Goal: Task Accomplishment & Management: Manage account settings

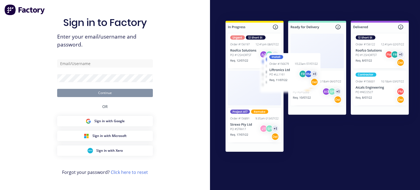
type input "[PERSON_NAME][EMAIL_ADDRESS][PERSON_NAME][DOMAIN_NAME]"
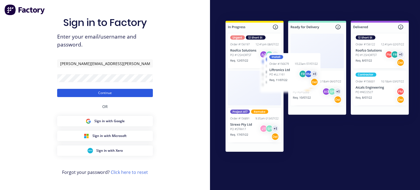
click at [89, 91] on button "Continue" at bounding box center [105, 93] width 96 height 8
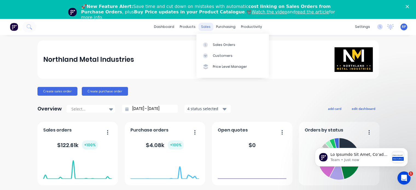
click at [205, 26] on div "sales" at bounding box center [205, 27] width 15 height 8
click at [214, 45] on div "Sales Orders" at bounding box center [224, 44] width 22 height 5
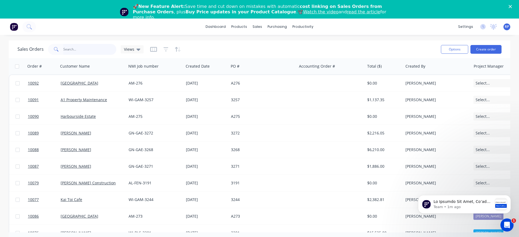
click at [70, 52] on input "text" at bounding box center [89, 49] width 53 height 11
click at [166, 52] on button "button" at bounding box center [166, 49] width 5 height 9
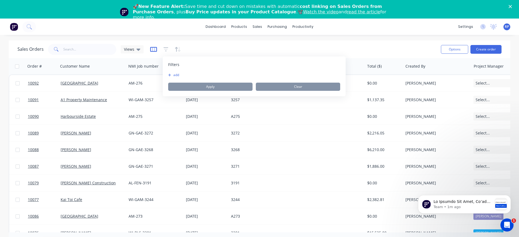
click at [152, 50] on icon "button" at bounding box center [153, 50] width 3 height 4
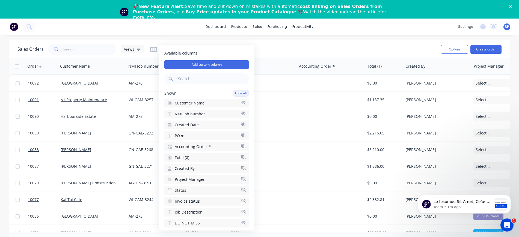
click at [241, 103] on icon "button" at bounding box center [243, 103] width 5 height 4
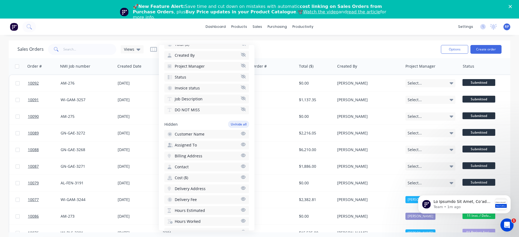
scroll to position [137, 0]
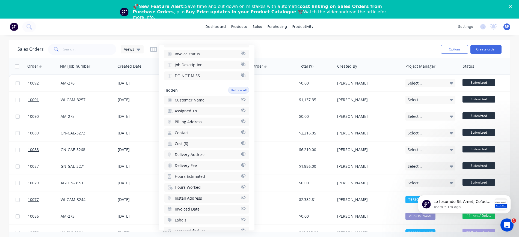
click at [241, 99] on icon "button" at bounding box center [243, 100] width 5 height 4
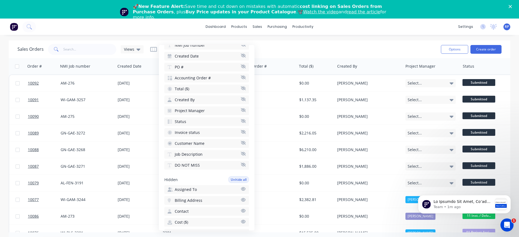
scroll to position [68, 0]
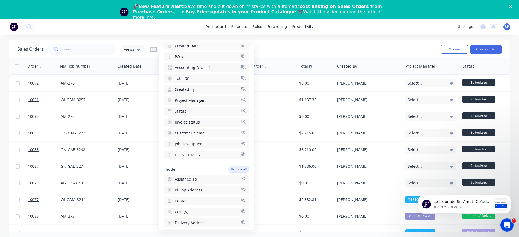
drag, startPoint x: 201, startPoint y: 133, endPoint x: 181, endPoint y: 134, distance: 20.5
click at [181, 134] on span "Customer Name" at bounding box center [190, 133] width 30 height 5
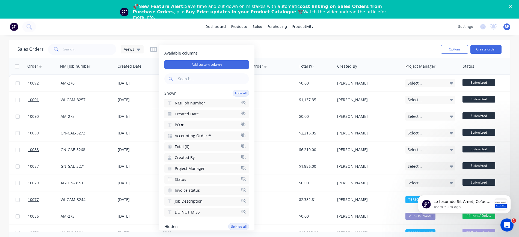
scroll to position [34, 0]
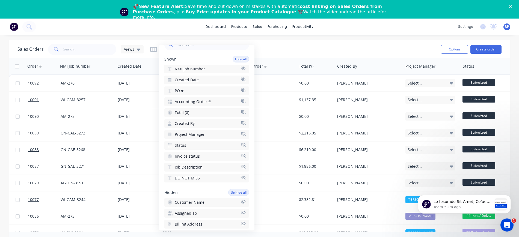
click at [241, 190] on icon "button" at bounding box center [243, 202] width 5 height 4
click at [241, 80] on icon "button" at bounding box center [243, 79] width 5 height 4
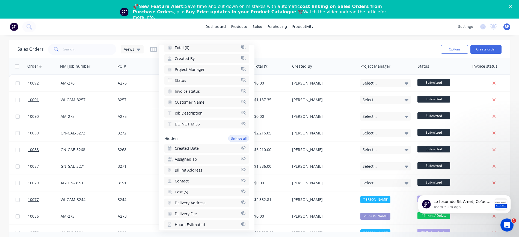
scroll to position [102, 0]
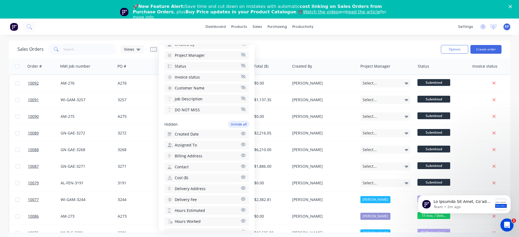
click at [241, 134] on icon "button" at bounding box center [243, 134] width 5 height 4
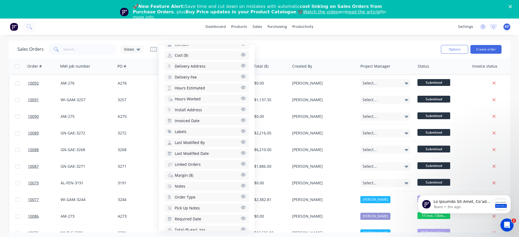
scroll to position [237, 0]
click at [241, 163] on icon "button" at bounding box center [243, 164] width 5 height 4
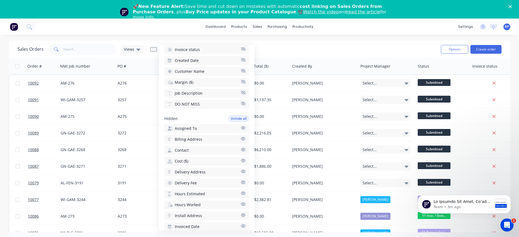
scroll to position [66, 0]
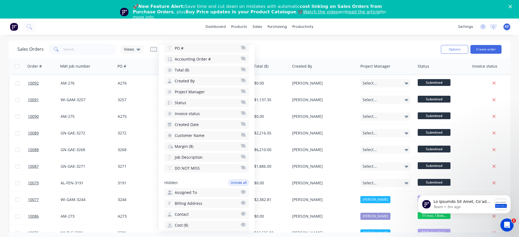
click at [241, 168] on icon "button" at bounding box center [243, 168] width 5 height 4
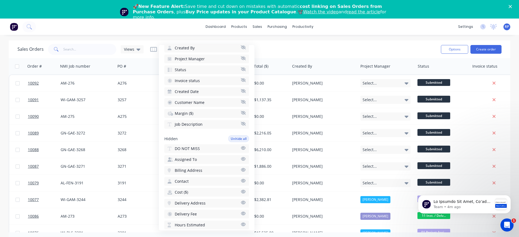
scroll to position [100, 0]
click at [189, 190] on button "Cost ($)" at bounding box center [207, 191] width 85 height 9
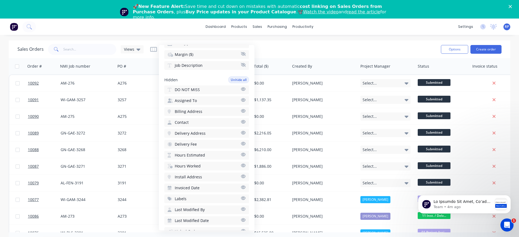
scroll to position [171, 0]
click at [192, 186] on span "Invoiced Date" at bounding box center [187, 186] width 25 height 5
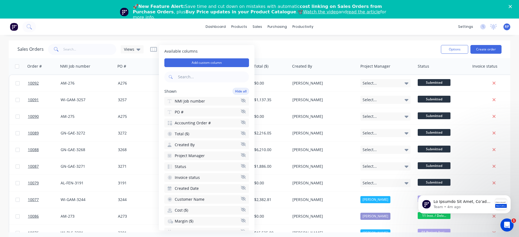
scroll to position [0, 0]
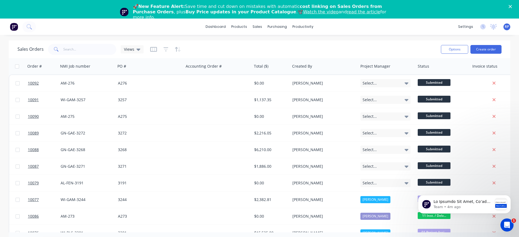
click at [355, 46] on div "Sales Orders Views" at bounding box center [226, 49] width 419 height 13
click at [175, 69] on button "button" at bounding box center [174, 66] width 8 height 8
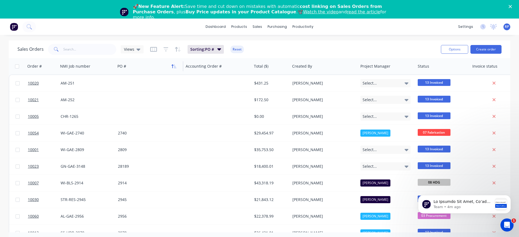
click at [175, 70] on button "button" at bounding box center [174, 66] width 8 height 8
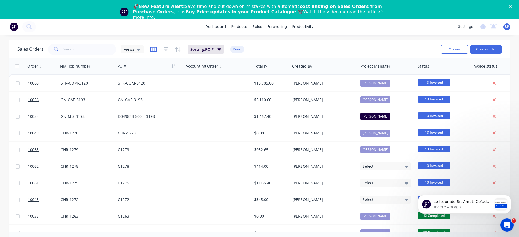
click at [150, 51] on icon "button" at bounding box center [153, 49] width 7 height 5
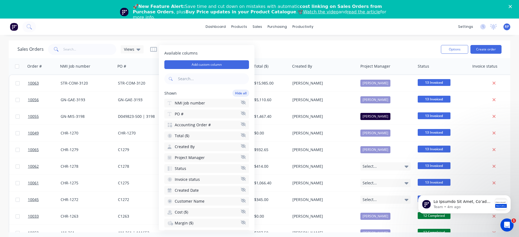
click at [241, 113] on icon "button" at bounding box center [243, 113] width 5 height 4
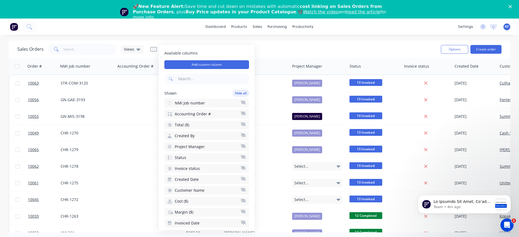
click at [275, 41] on div "Sales Orders Views Sorting: PO # Reset Options Create order" at bounding box center [260, 49] width 502 height 18
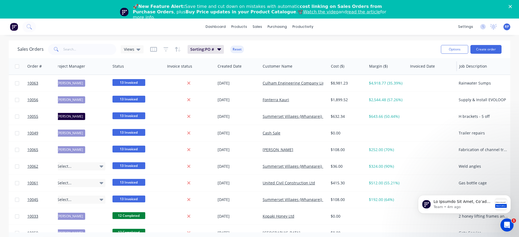
scroll to position [0, 239]
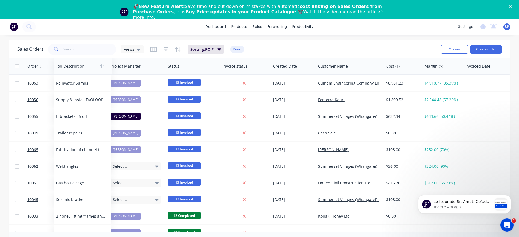
drag, startPoint x: 468, startPoint y: 67, endPoint x: 67, endPoint y: 69, distance: 401.1
click at [67, 69] on div at bounding box center [82, 66] width 50 height 11
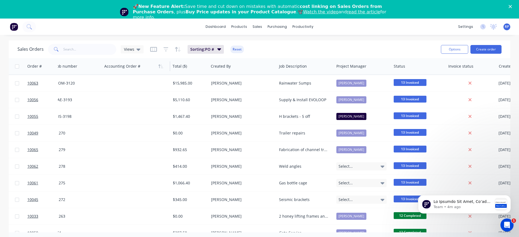
scroll to position [0, 0]
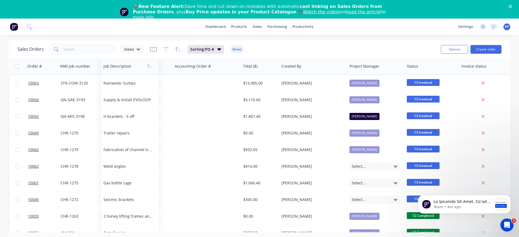
drag, startPoint x: 310, startPoint y: 68, endPoint x: 121, endPoint y: 64, distance: 188.9
click at [121, 64] on div at bounding box center [129, 66] width 50 height 11
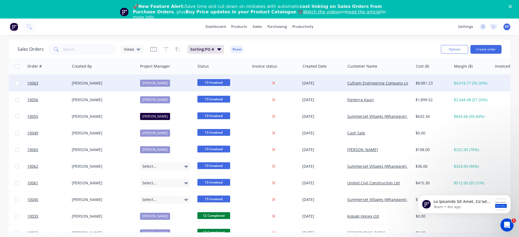
scroll to position [0, 239]
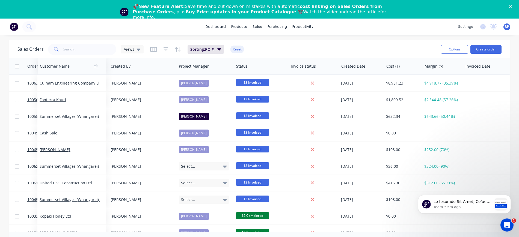
drag, startPoint x: 330, startPoint y: 66, endPoint x: 52, endPoint y: 66, distance: 278.4
click at [52, 66] on div at bounding box center [70, 66] width 61 height 11
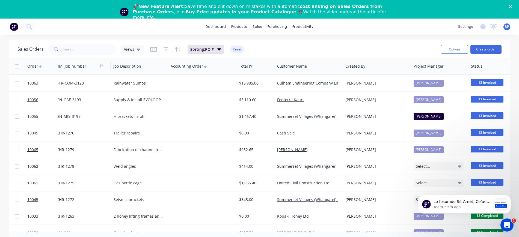
scroll to position [0, 0]
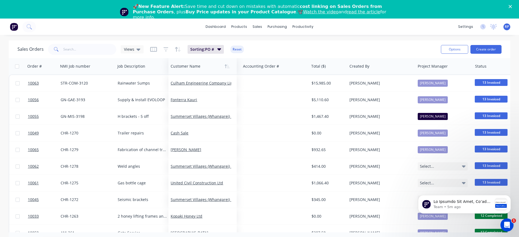
drag, startPoint x: 309, startPoint y: 66, endPoint x: 198, endPoint y: 66, distance: 110.9
click at [198, 66] on div at bounding box center [201, 66] width 61 height 11
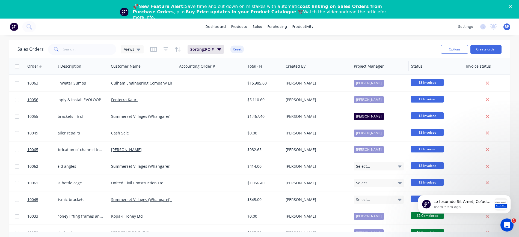
scroll to position [0, 34]
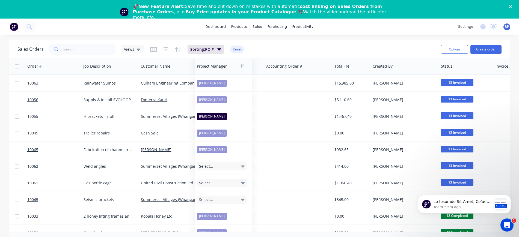
drag, startPoint x: 394, startPoint y: 67, endPoint x: 207, endPoint y: 65, distance: 186.9
click at [207, 65] on div at bounding box center [222, 66] width 50 height 11
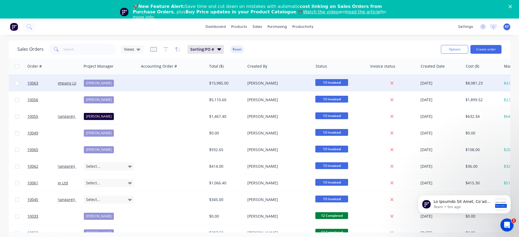
scroll to position [0, 171]
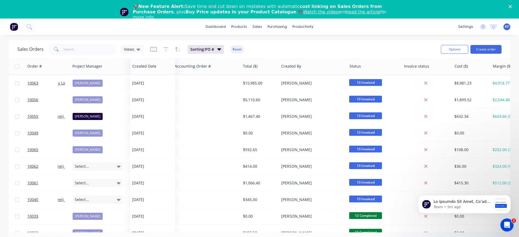
drag, startPoint x: 418, startPoint y: 69, endPoint x: 141, endPoint y: 73, distance: 277.1
click at [141, 73] on div "Created Date" at bounding box center [152, 66] width 45 height 16
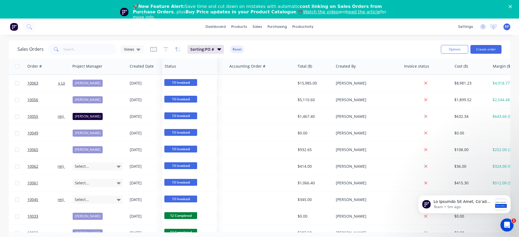
drag, startPoint x: 371, startPoint y: 71, endPoint x: 186, endPoint y: 73, distance: 185.0
click at [186, 73] on div "Status" at bounding box center [190, 66] width 55 height 16
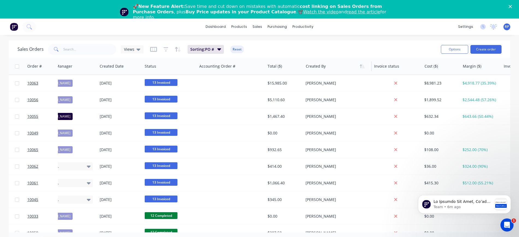
scroll to position [0, 211]
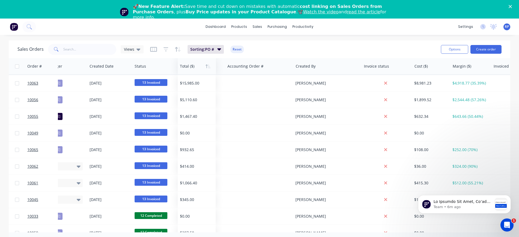
drag, startPoint x: 265, startPoint y: 66, endPoint x: 187, endPoint y: 68, distance: 77.7
click at [187, 68] on div at bounding box center [196, 66] width 32 height 11
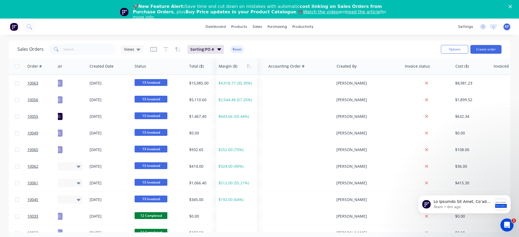
drag, startPoint x: 460, startPoint y: 67, endPoint x: 226, endPoint y: 71, distance: 234.2
click at [226, 71] on div at bounding box center [236, 66] width 35 height 11
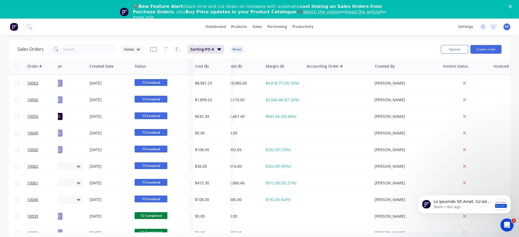
drag, startPoint x: 465, startPoint y: 68, endPoint x: 204, endPoint y: 70, distance: 260.4
click at [204, 70] on div at bounding box center [211, 66] width 32 height 11
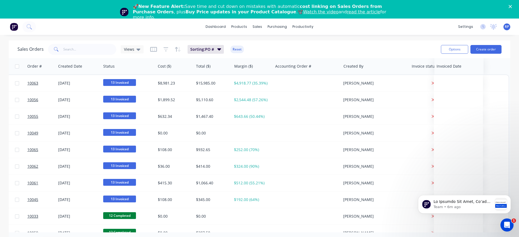
scroll to position [0, 242]
drag, startPoint x: 472, startPoint y: 68, endPoint x: 472, endPoint y: 73, distance: 4.7
click at [419, 73] on div "Invoiced Date" at bounding box center [484, 66] width 49 height 16
drag, startPoint x: 474, startPoint y: 67, endPoint x: 422, endPoint y: 72, distance: 52.4
click at [419, 72] on div at bounding box center [431, 66] width 43 height 11
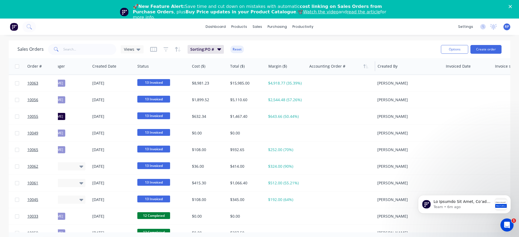
scroll to position [0, 174]
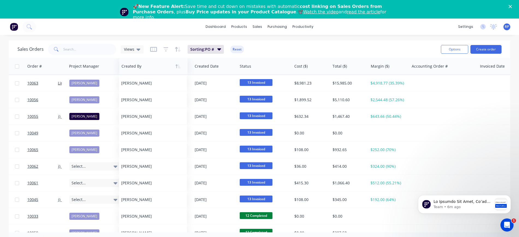
drag, startPoint x: 420, startPoint y: 69, endPoint x: 130, endPoint y: 69, distance: 290.5
click at [130, 69] on div at bounding box center [152, 66] width 61 height 11
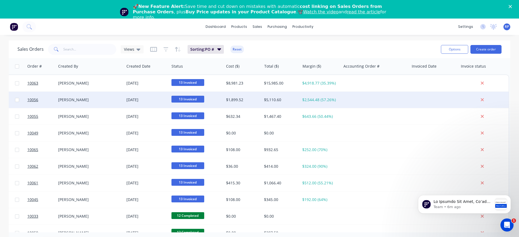
scroll to position [0, 245]
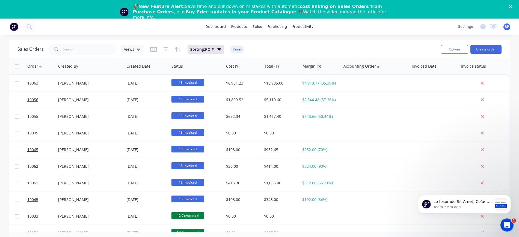
click at [170, 50] on div "Sorting: PO # Reset" at bounding box center [197, 49] width 94 height 9
click at [157, 49] on div "Sorting: PO # Reset" at bounding box center [197, 49] width 94 height 9
click at [152, 49] on icon "button" at bounding box center [153, 50] width 3 height 4
click at [362, 99] on button "Hide column" at bounding box center [361, 101] width 41 height 11
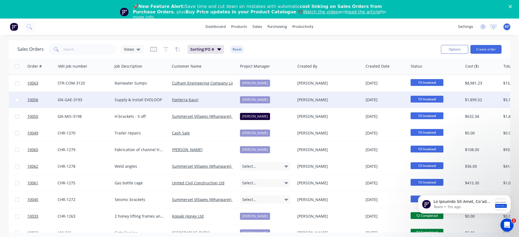
scroll to position [0, 0]
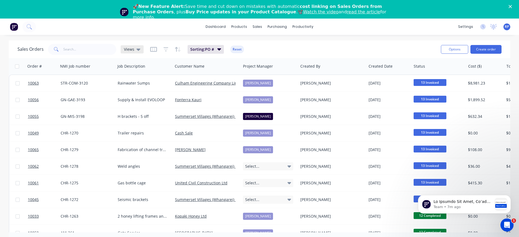
click at [130, 50] on span "Views" at bounding box center [129, 49] width 10 height 6
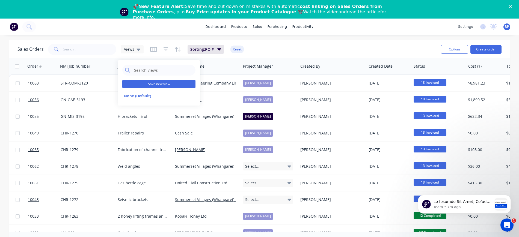
click at [148, 85] on button "Save new view" at bounding box center [158, 84] width 73 height 8
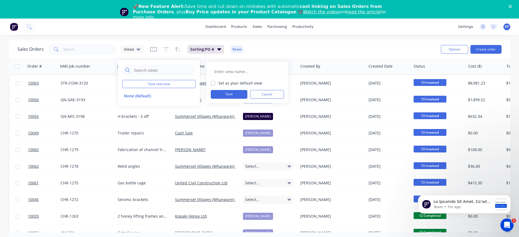
click at [232, 73] on input "text" at bounding box center [247, 71] width 67 height 10
type input "Admin View"
click at [219, 83] on label "Set as your default view" at bounding box center [241, 83] width 44 height 6
click at [212, 83] on input "Set as your default view" at bounding box center [213, 82] width 4 height 5
checkbox input "true"
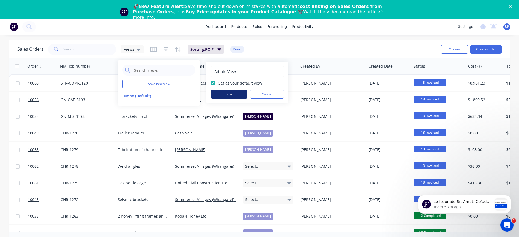
click at [237, 96] on button "Save" at bounding box center [229, 94] width 37 height 9
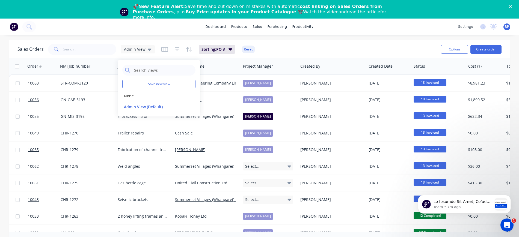
click at [363, 39] on div "dashboard products sales purchasing productivity dashboard products Product Cat…" at bounding box center [259, 137] width 519 height 237
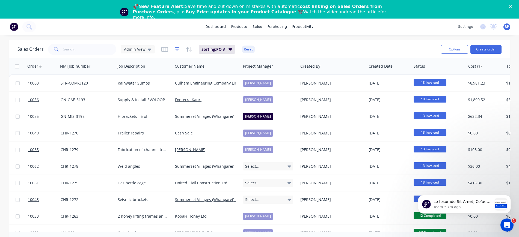
click at [175, 49] on icon "button" at bounding box center [177, 49] width 4 height 1
click at [384, 46] on div "Sales Orders Admin View Sorting: PO # Reset" at bounding box center [226, 49] width 419 height 13
click at [339, 48] on div "Sales Orders Admin View Sorting: PO # Reset" at bounding box center [226, 49] width 419 height 13
click at [163, 51] on icon "button" at bounding box center [164, 49] width 7 height 5
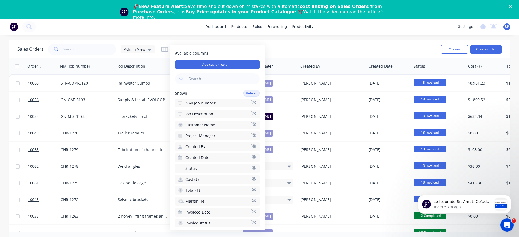
click at [173, 39] on div "dashboard products sales purchasing productivity dashboard products Product Cat…" at bounding box center [259, 137] width 519 height 237
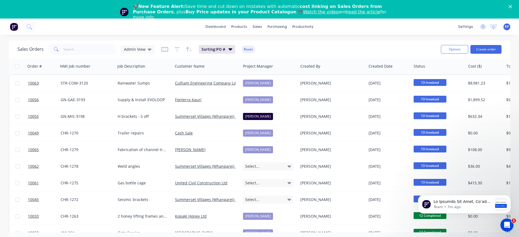
click at [173, 48] on div "Sorting: PO # Reset" at bounding box center [208, 49] width 94 height 9
click at [175, 49] on icon "button" at bounding box center [177, 49] width 5 height 5
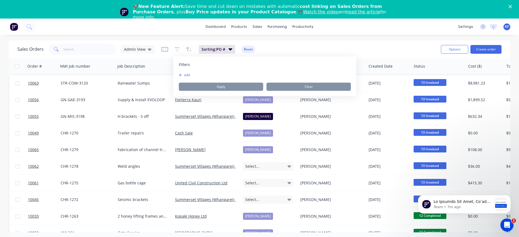
click at [190, 75] on button "add" at bounding box center [186, 75] width 14 height 4
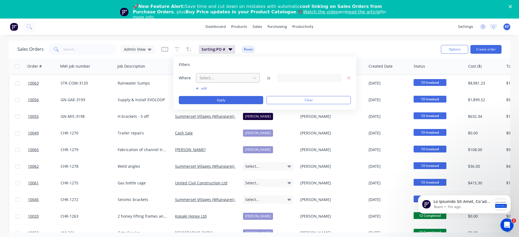
click at [211, 79] on div at bounding box center [223, 78] width 49 height 7
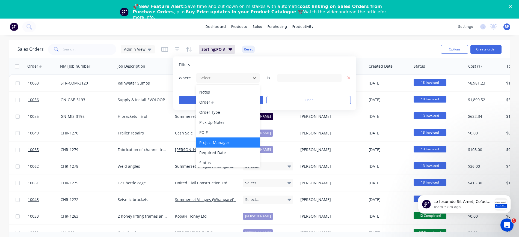
scroll to position [173, 0]
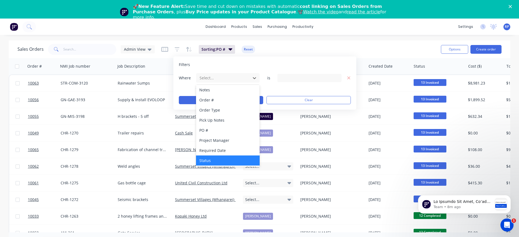
click at [216, 158] on div "Status" at bounding box center [228, 161] width 64 height 10
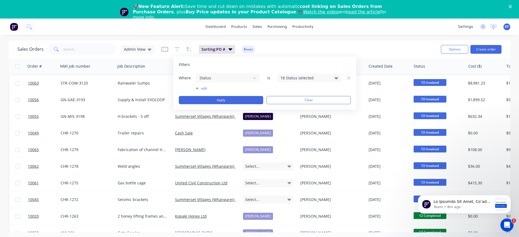
click at [298, 78] on div "18 Status selected" at bounding box center [305, 78] width 49 height 6
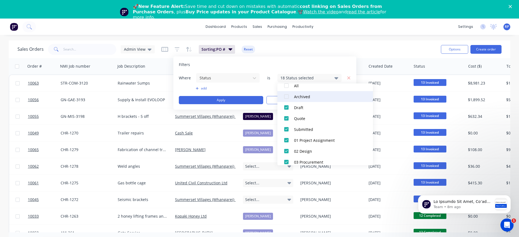
scroll to position [34, 0]
click at [285, 96] on div at bounding box center [286, 95] width 11 height 11
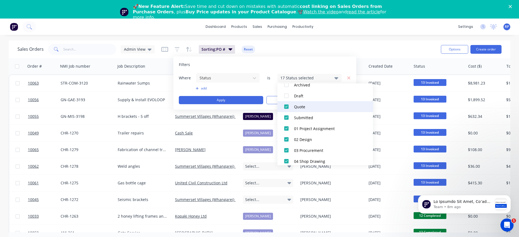
click at [285, 106] on div at bounding box center [286, 106] width 11 height 11
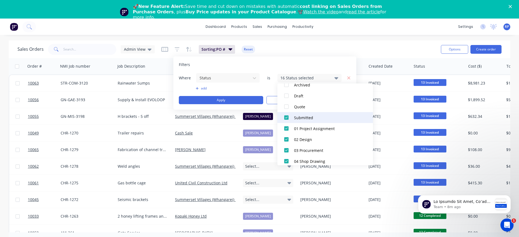
click at [287, 115] on div at bounding box center [286, 117] width 11 height 11
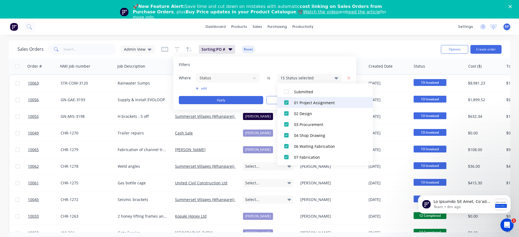
scroll to position [68, 0]
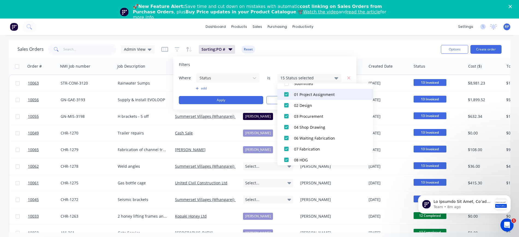
click at [286, 95] on div at bounding box center [286, 94] width 11 height 11
click at [287, 96] on div at bounding box center [286, 94] width 11 height 11
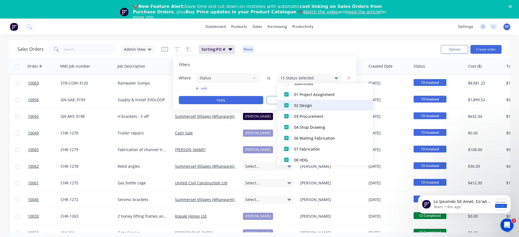
click at [286, 104] on div at bounding box center [286, 105] width 11 height 11
click at [286, 109] on div at bounding box center [286, 105] width 11 height 11
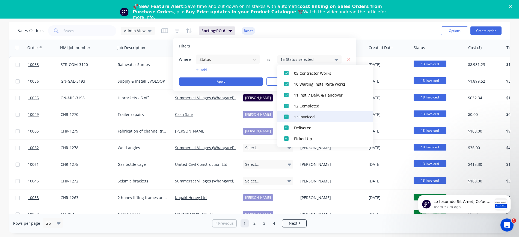
scroll to position [124, 0]
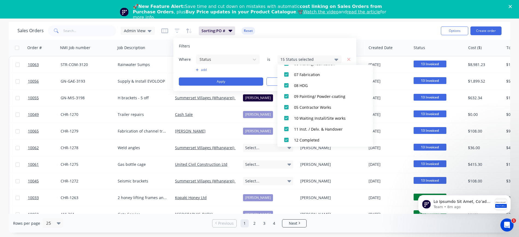
click at [336, 44] on div "Filters" at bounding box center [265, 45] width 172 height 5
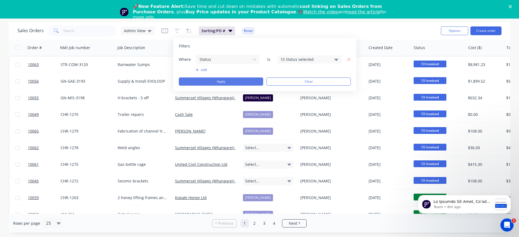
click at [234, 81] on button "Apply" at bounding box center [221, 82] width 84 height 8
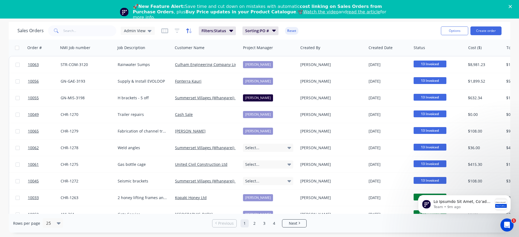
click at [190, 32] on icon "button" at bounding box center [190, 30] width 3 height 5
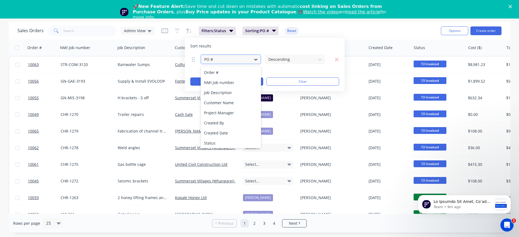
click at [256, 60] on icon at bounding box center [255, 60] width 3 height 2
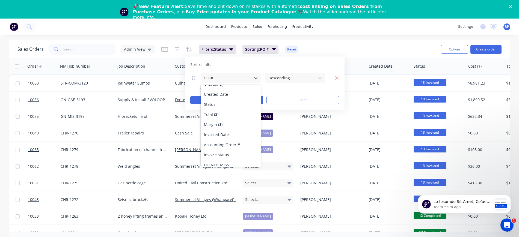
scroll to position [68, 0]
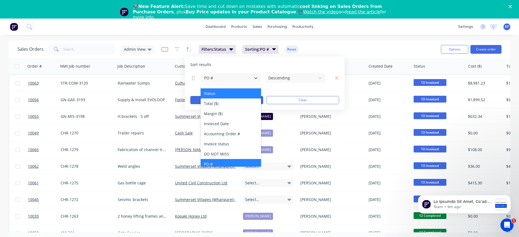
click at [226, 98] on div "Status" at bounding box center [231, 94] width 60 height 10
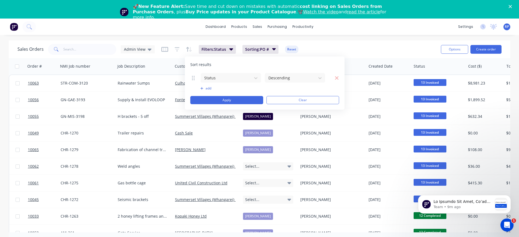
click at [347, 49] on div "Sales Orders Admin View Filters: Status Sorting: PO # Reset" at bounding box center [226, 49] width 419 height 13
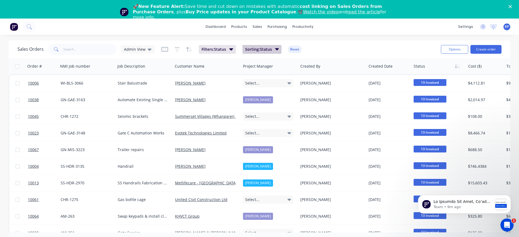
click at [259, 50] on span "Sorting: Status" at bounding box center [258, 49] width 27 height 5
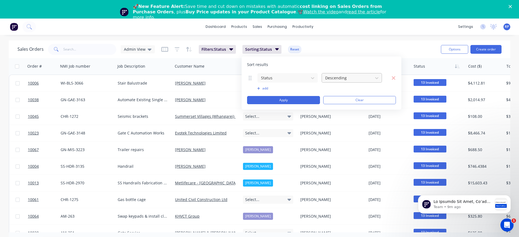
click at [335, 81] on div at bounding box center [348, 78] width 46 height 7
click at [331, 31] on div "dashboard products sales purchasing productivity dashboard products Product Cat…" at bounding box center [259, 27] width 519 height 16
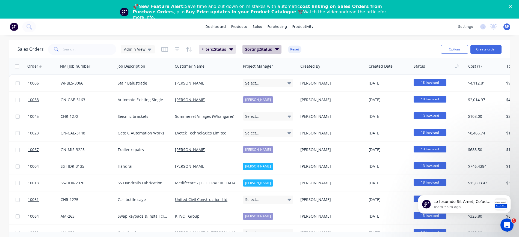
click at [278, 49] on icon "button" at bounding box center [277, 49] width 4 height 6
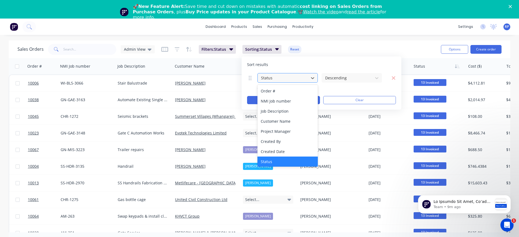
click at [292, 76] on div at bounding box center [284, 78] width 46 height 7
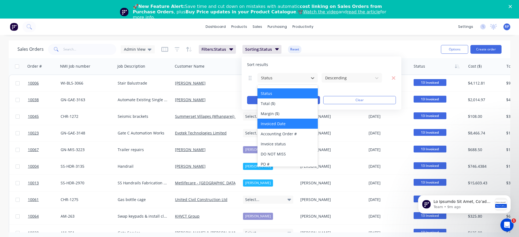
click at [288, 125] on div "Invoiced Date" at bounding box center [288, 124] width 60 height 10
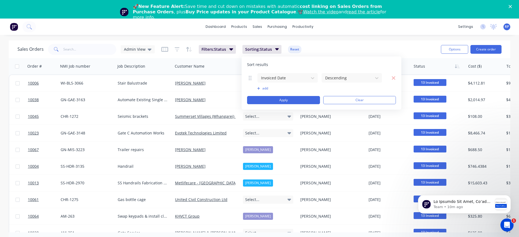
click at [265, 89] on button "add" at bounding box center [287, 88] width 61 height 4
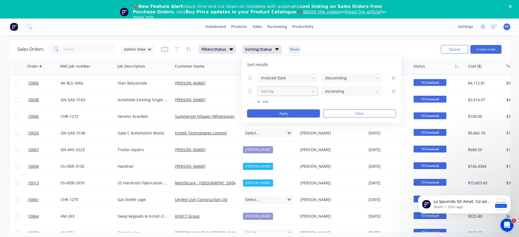
click at [288, 93] on div at bounding box center [284, 91] width 46 height 7
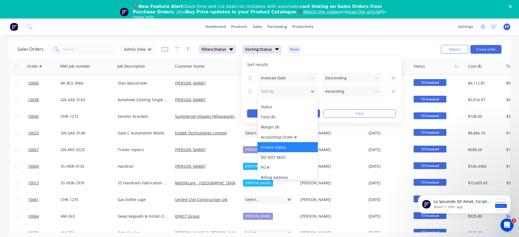
click at [278, 146] on div "Invoice status" at bounding box center [288, 147] width 60 height 10
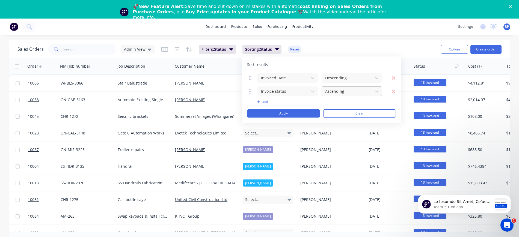
click at [362, 93] on div at bounding box center [348, 91] width 46 height 7
click at [354, 103] on div "Ascending" at bounding box center [352, 104] width 60 height 10
click at [368, 57] on div "Sort results Invoiced Date Descending Invoice status Ascending To pick up a dra…" at bounding box center [322, 90] width 160 height 67
click at [269, 101] on button "add" at bounding box center [287, 102] width 61 height 4
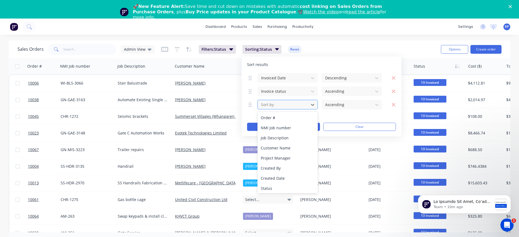
click at [285, 107] on div at bounding box center [284, 104] width 46 height 7
click at [285, 159] on div "Project Manager" at bounding box center [288, 158] width 60 height 10
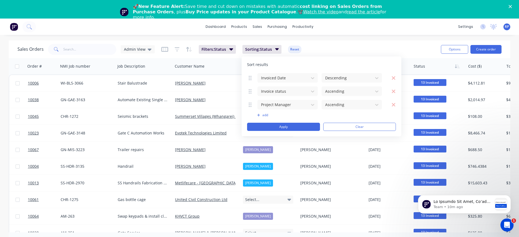
click at [263, 116] on button "add" at bounding box center [287, 115] width 61 height 4
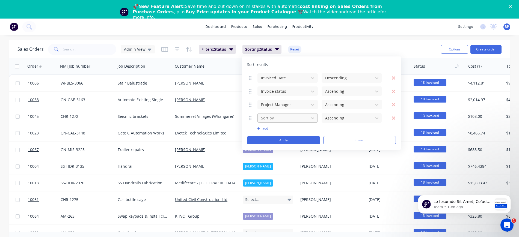
click at [307, 121] on div "Sort by" at bounding box center [283, 118] width 49 height 9
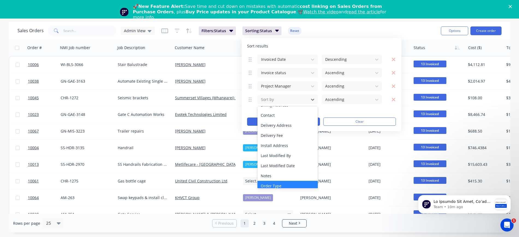
scroll to position [95, 0]
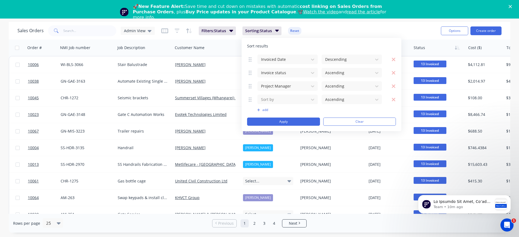
click at [365, 110] on div "add" at bounding box center [321, 110] width 149 height 4
click at [299, 119] on button "Apply" at bounding box center [283, 122] width 73 height 8
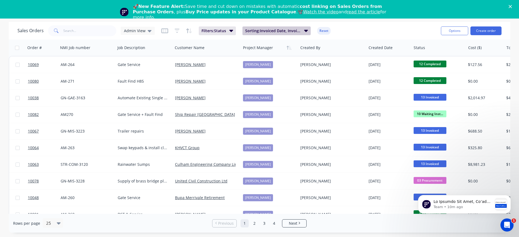
click at [272, 31] on span "Sorting: Invoiced Date, Invoice status, Project Manager" at bounding box center [273, 30] width 56 height 5
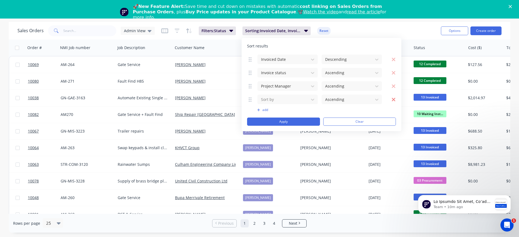
click at [393, 99] on icon "button" at bounding box center [394, 100] width 4 height 4
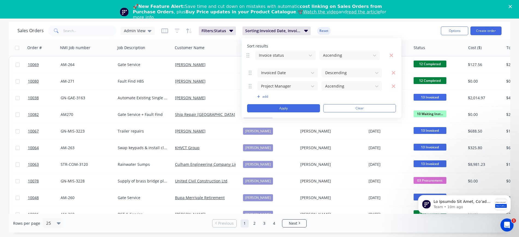
drag, startPoint x: 252, startPoint y: 73, endPoint x: 250, endPoint y: 58, distance: 15.4
click at [249, 57] on button at bounding box center [248, 55] width 7 height 6
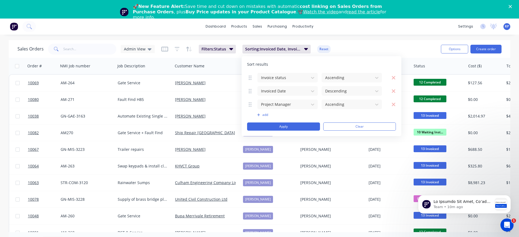
scroll to position [0, 0]
click at [299, 127] on button "Apply" at bounding box center [283, 127] width 73 height 8
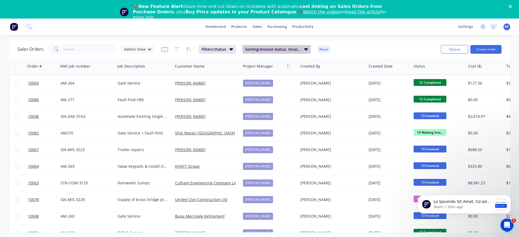
click at [291, 47] on span "Sorting: Invoice status, Invoiced Date, Project Manager" at bounding box center [273, 49] width 56 height 5
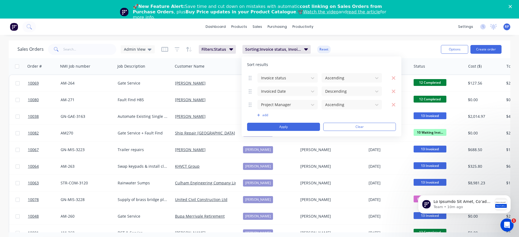
click at [266, 114] on button "add" at bounding box center [287, 115] width 61 height 4
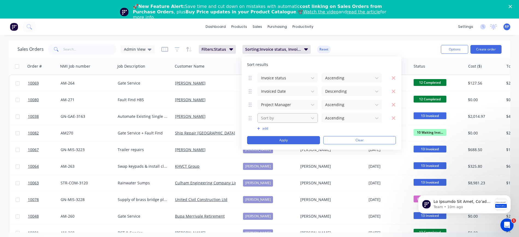
click at [284, 119] on div at bounding box center [284, 118] width 46 height 7
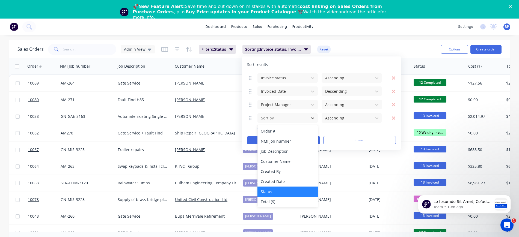
click at [280, 190] on div "Status" at bounding box center [288, 192] width 60 height 10
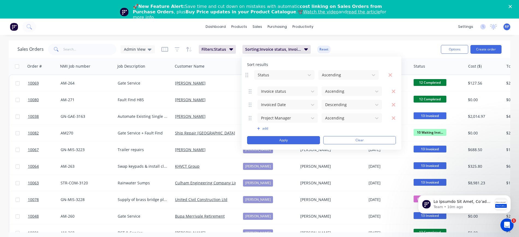
drag, startPoint x: 249, startPoint y: 113, endPoint x: 248, endPoint y: 79, distance: 34.4
click at [248, 78] on button at bounding box center [247, 75] width 7 height 6
click at [277, 140] on button "Apply" at bounding box center [283, 140] width 73 height 8
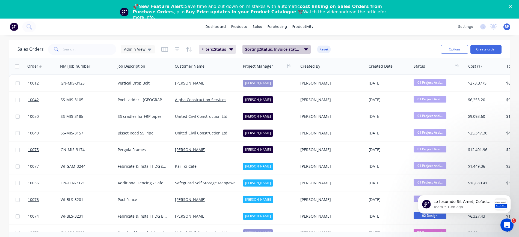
click at [294, 49] on span "Sorting: Status, Invoice status, Invoiced Date, Project Manager" at bounding box center [273, 49] width 56 height 5
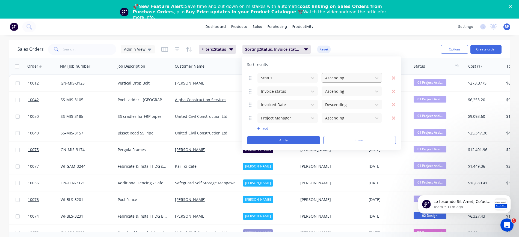
click at [336, 79] on div at bounding box center [348, 78] width 46 height 7
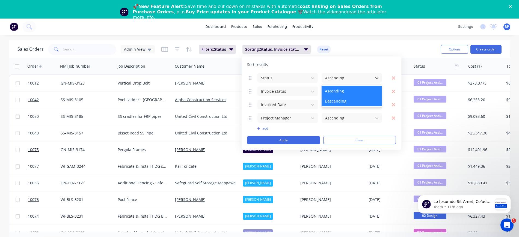
click at [336, 98] on div "Descending" at bounding box center [352, 101] width 60 height 10
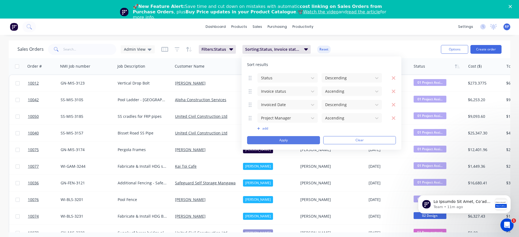
click at [301, 140] on button "Apply" at bounding box center [283, 140] width 73 height 8
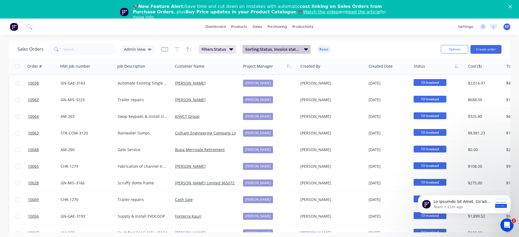
click at [295, 48] on span "Sorting: Status, Invoice status, Invoiced Date, Project Manager" at bounding box center [273, 49] width 56 height 5
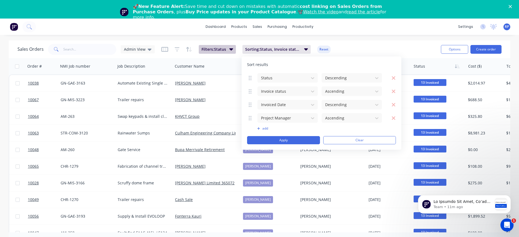
click at [215, 47] on span "Filters: Status" at bounding box center [214, 49] width 25 height 5
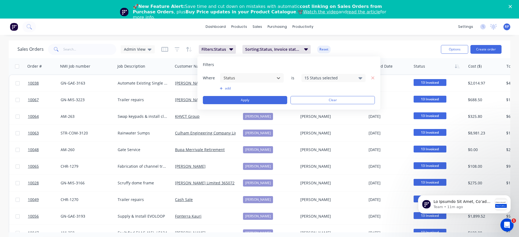
click at [318, 77] on div "15 Status selected" at bounding box center [329, 78] width 49 height 6
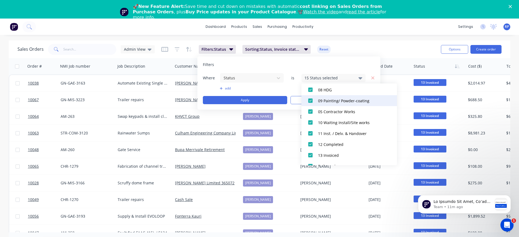
scroll to position [158, 0]
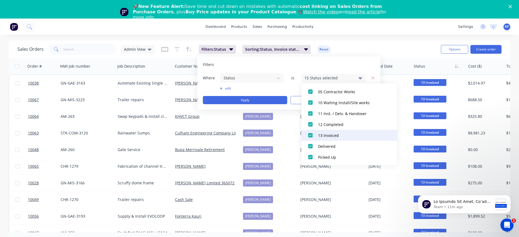
click at [312, 134] on div at bounding box center [310, 135] width 11 height 11
click at [371, 55] on div "Sales Orders Admin View Filters: Status Sorting: Status, Invoice status, Invoic…" at bounding box center [226, 49] width 419 height 13
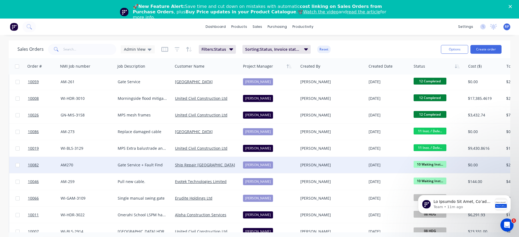
scroll to position [0, 0]
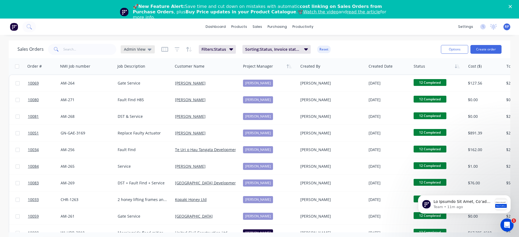
click at [149, 50] on icon at bounding box center [150, 50] width 4 height 2
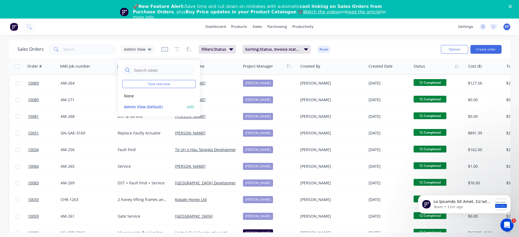
click at [190, 107] on button "edit" at bounding box center [190, 107] width 7 height 6
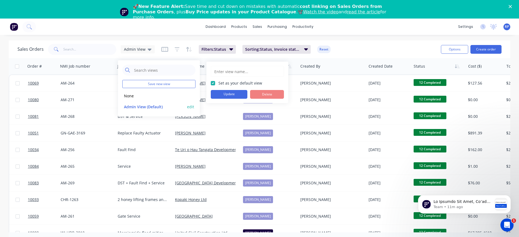
type input "Admin View"
checkbox input "true"
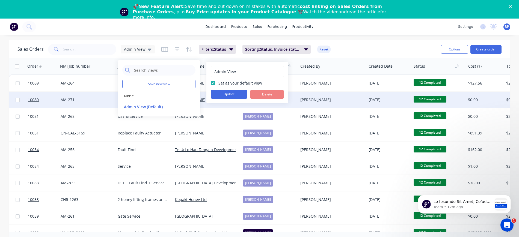
click at [239, 94] on button "Update" at bounding box center [229, 94] width 37 height 9
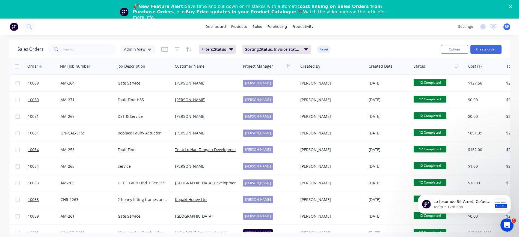
click at [412, 45] on div "Sales Orders Admin View Filters: Status Sorting: Status, Invoice status, Invoic…" at bounding box center [226, 49] width 419 height 13
click at [164, 49] on icon "button" at bounding box center [164, 49] width 7 height 5
click at [140, 49] on span "Admin View" at bounding box center [135, 49] width 22 height 6
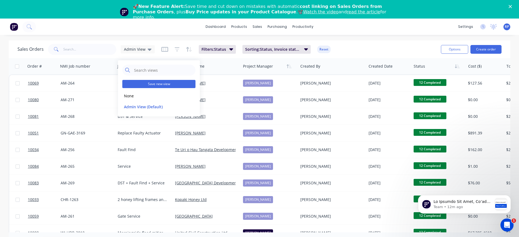
click at [150, 85] on button "Save new view" at bounding box center [158, 84] width 73 height 8
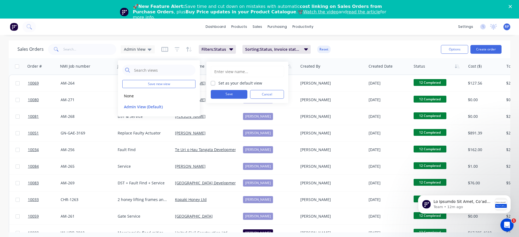
click at [247, 75] on input "text" at bounding box center [247, 71] width 67 height 10
click at [247, 73] on input "text" at bounding box center [247, 71] width 67 height 10
type input "Invoiced"
click at [238, 93] on button "Save" at bounding box center [229, 94] width 37 height 9
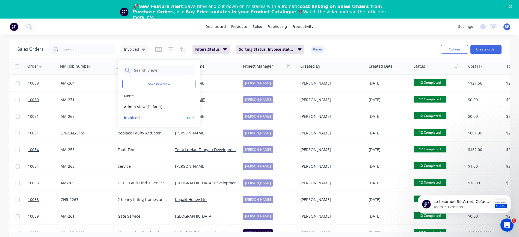
click at [144, 119] on button "Invoiced" at bounding box center [153, 118] width 62 height 6
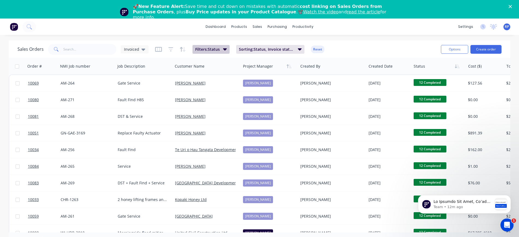
click at [224, 49] on icon "button" at bounding box center [225, 49] width 4 height 2
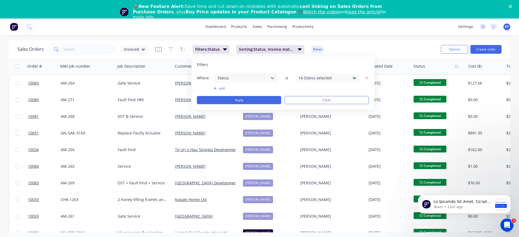
click at [331, 82] on div "14 Status selected" at bounding box center [328, 78] width 64 height 8
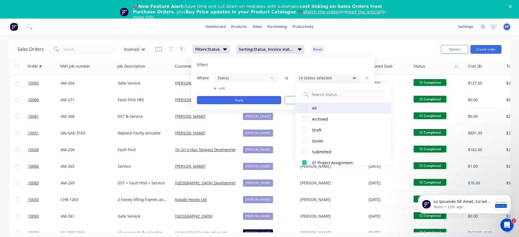
click at [305, 108] on div at bounding box center [304, 108] width 11 height 11
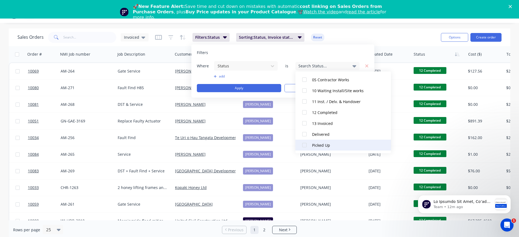
scroll to position [19, 0]
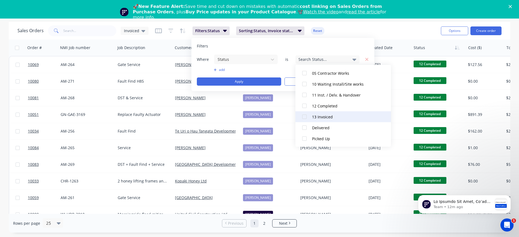
click at [306, 117] on div at bounding box center [304, 116] width 11 height 11
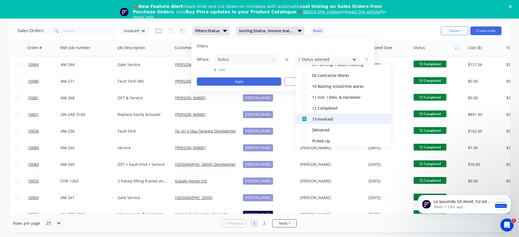
scroll to position [158, 0]
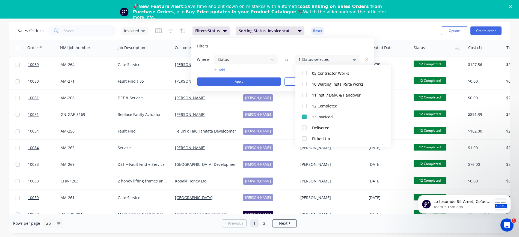
click at [344, 37] on div "Sales Orders Invoiced Filters: Status Sorting: Status, Invoice status, Invoiced…" at bounding box center [260, 31] width 502 height 18
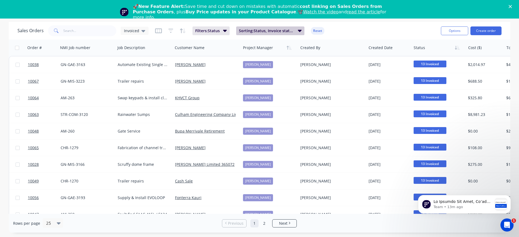
click at [258, 32] on span "Sorting: Status, Invoice status, Invoiced Date, Project Manager" at bounding box center [267, 30] width 56 height 5
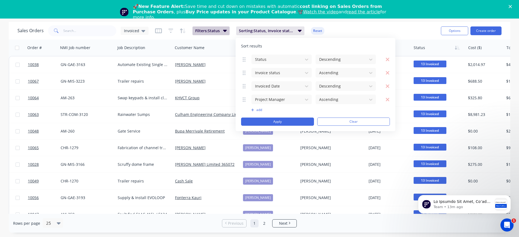
click at [223, 32] on icon "button" at bounding box center [225, 31] width 4 height 6
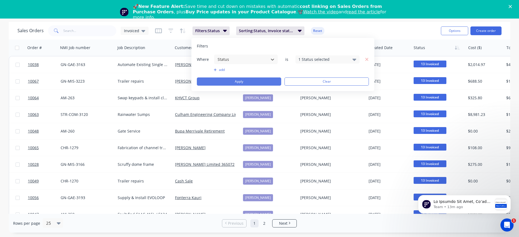
click at [251, 80] on button "Apply" at bounding box center [239, 82] width 84 height 8
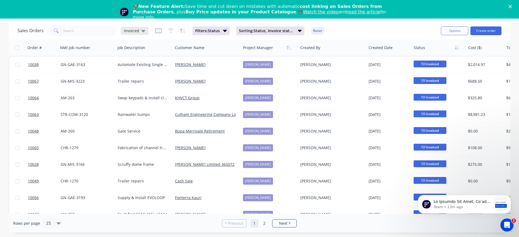
click at [142, 31] on icon at bounding box center [144, 31] width 4 height 2
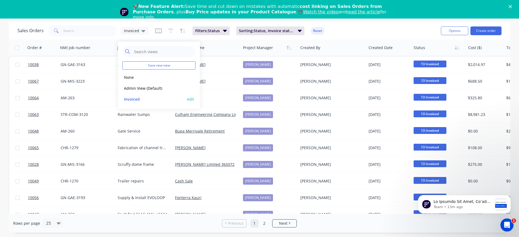
click at [188, 100] on button "edit" at bounding box center [190, 99] width 7 height 6
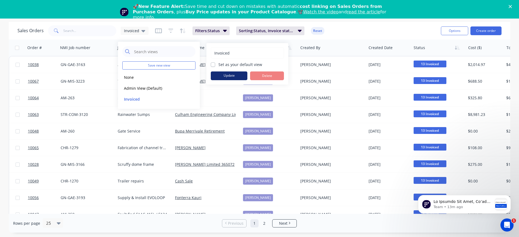
click at [228, 76] on button "Update" at bounding box center [229, 76] width 37 height 9
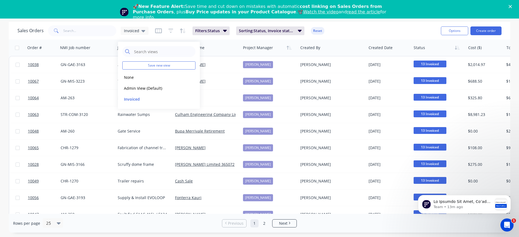
click at [367, 32] on div "Sales Orders Invoiced Filters: Status Sorting: Status, Invoice status, Invoiced…" at bounding box center [226, 30] width 419 height 13
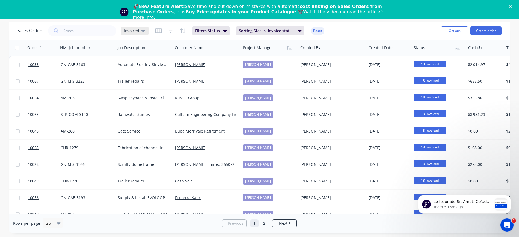
click at [137, 30] on span "Invoiced" at bounding box center [131, 31] width 15 height 6
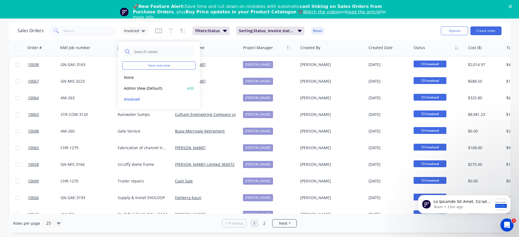
click at [139, 87] on button "Admin View (Default)" at bounding box center [153, 88] width 62 height 6
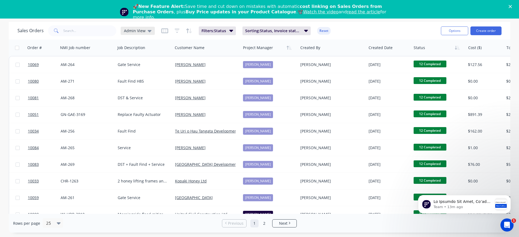
click at [144, 31] on span "Admin View" at bounding box center [135, 31] width 22 height 6
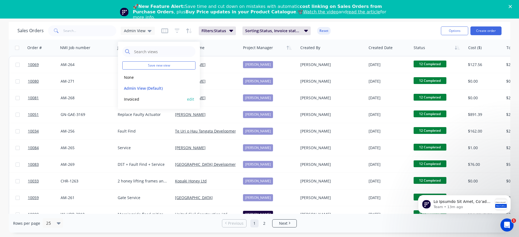
click at [137, 100] on button "Invoiced" at bounding box center [153, 99] width 62 height 6
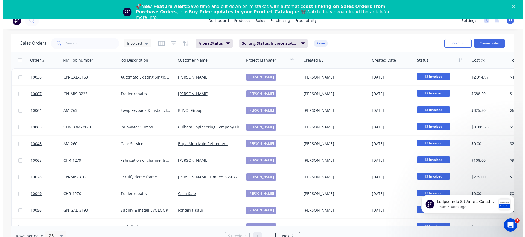
scroll to position [0, 0]
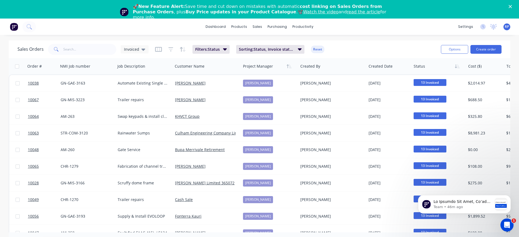
click at [419, 8] on icon "Close" at bounding box center [510, 6] width 3 height 3
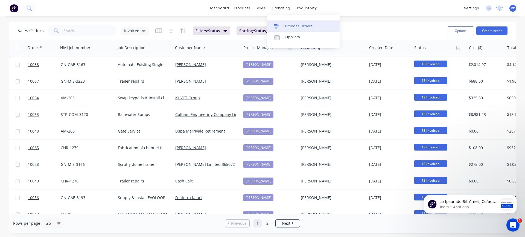
click at [295, 25] on div "Purchase Orders" at bounding box center [297, 26] width 29 height 5
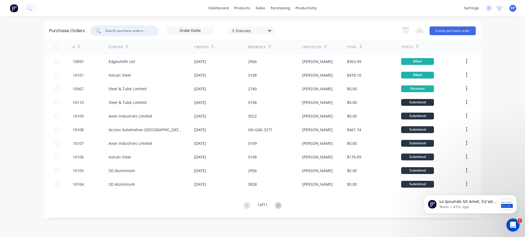
click at [115, 28] on input "text" at bounding box center [127, 30] width 45 height 5
type input "9151"
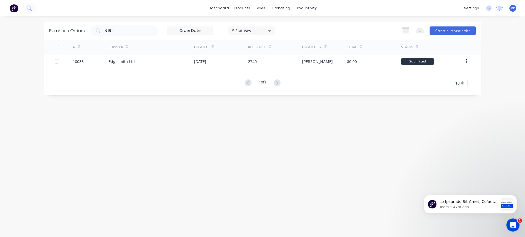
click at [109, 133] on div "Purchase Orders 9151 5 Statuses 5 Statuses Export to Excel (XLSX) Create purcha…" at bounding box center [262, 127] width 437 height 210
drag, startPoint x: 128, startPoint y: 63, endPoint x: 103, endPoint y: 84, distance: 32.6
click at [103, 84] on div "1 of 1 10 5 10 15 20 25 30 35" at bounding box center [262, 83] width 437 height 8
drag, startPoint x: 122, startPoint y: 60, endPoint x: 118, endPoint y: 81, distance: 21.9
click at [122, 90] on div "Purchase Orders 9151 5 Statuses 5 Statuses Export to Excel (XLSX) Create purcha…" at bounding box center [262, 59] width 437 height 74
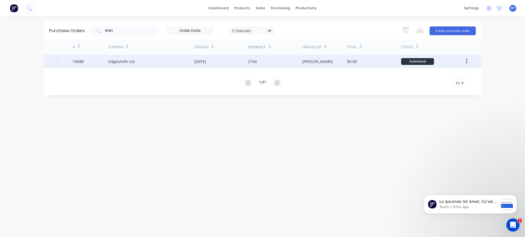
click at [79, 62] on div "10088" at bounding box center [78, 62] width 11 height 6
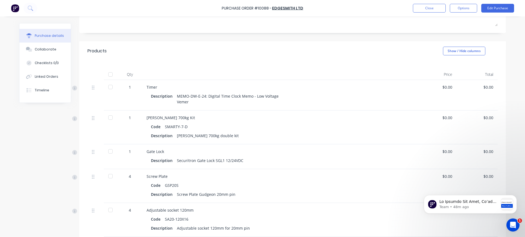
scroll to position [102, 0]
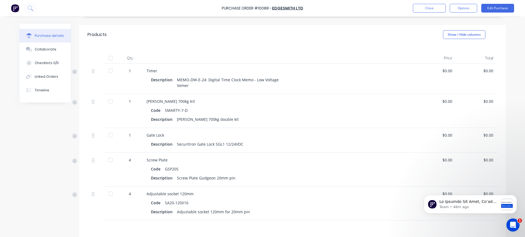
click at [107, 100] on div at bounding box center [110, 101] width 11 height 11
click at [109, 160] on div at bounding box center [110, 160] width 11 height 11
click at [106, 190] on div at bounding box center [110, 194] width 11 height 11
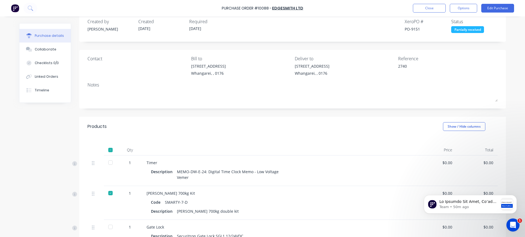
scroll to position [0, 0]
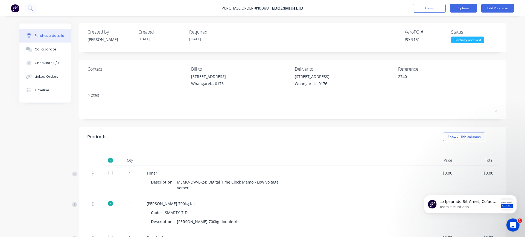
click at [419, 6] on button "Options" at bounding box center [463, 8] width 27 height 9
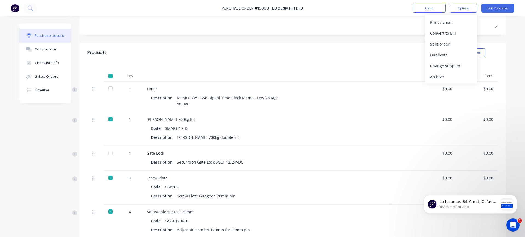
scroll to position [102, 0]
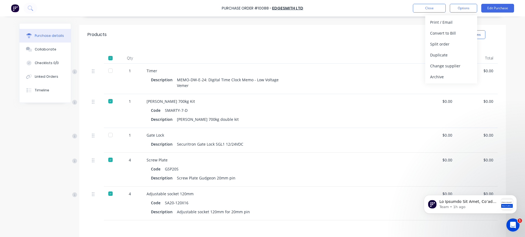
type textarea "x"
